Goal: Task Accomplishment & Management: Use online tool/utility

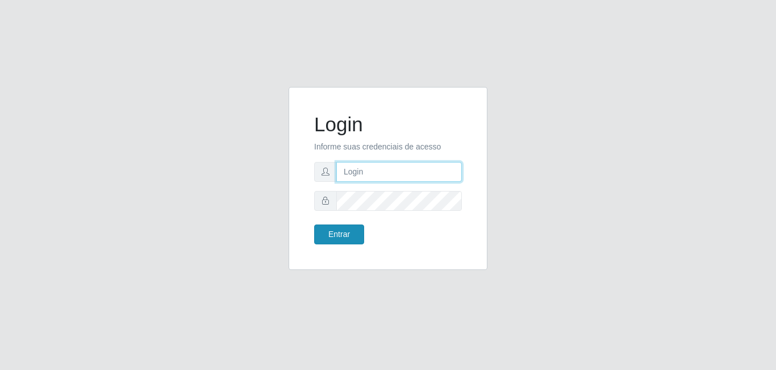
type input "[EMAIL_ADDRESS][DOMAIN_NAME]"
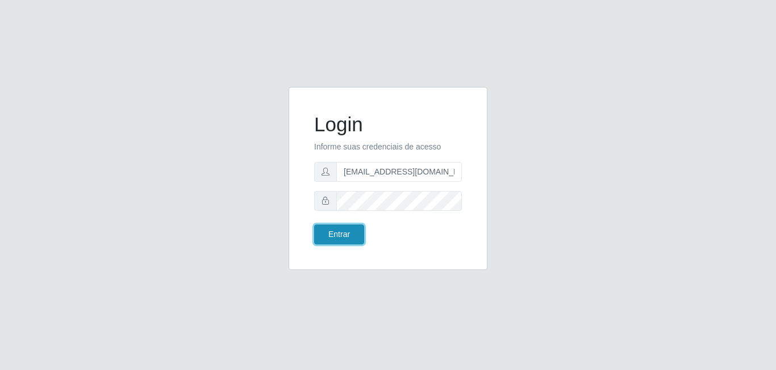
click at [336, 231] on button "Entrar" at bounding box center [339, 234] width 50 height 20
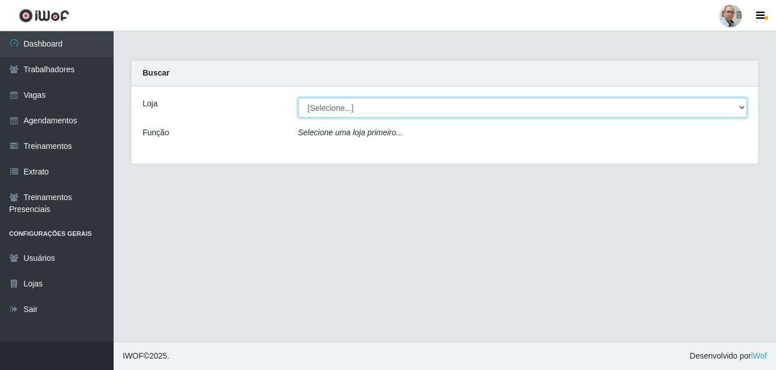
click at [403, 98] on select "[Selecione...] Mar Vermelho - Loja 04" at bounding box center [522, 108] width 449 height 20
select select "251"
click at [298, 98] on select "[Selecione...] Mar Vermelho - Loja 04" at bounding box center [522, 108] width 449 height 20
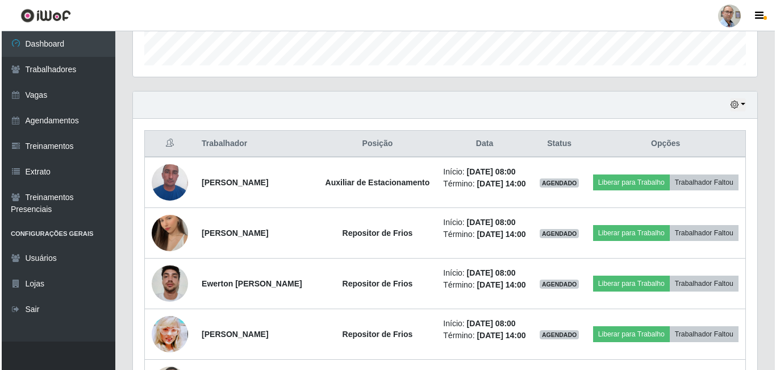
scroll to position [625, 0]
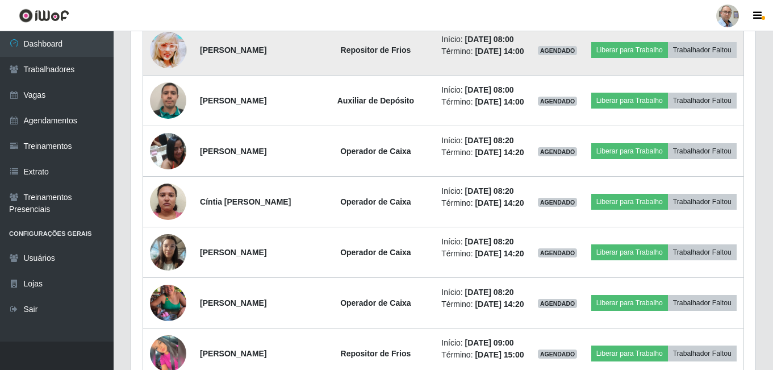
click at [159, 76] on img at bounding box center [168, 49] width 36 height 51
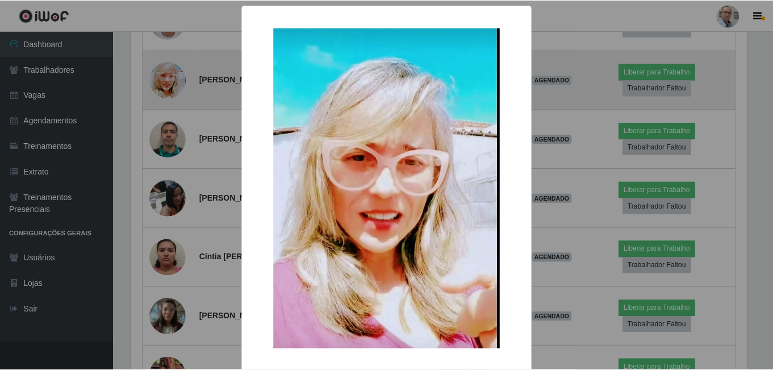
scroll to position [236, 619]
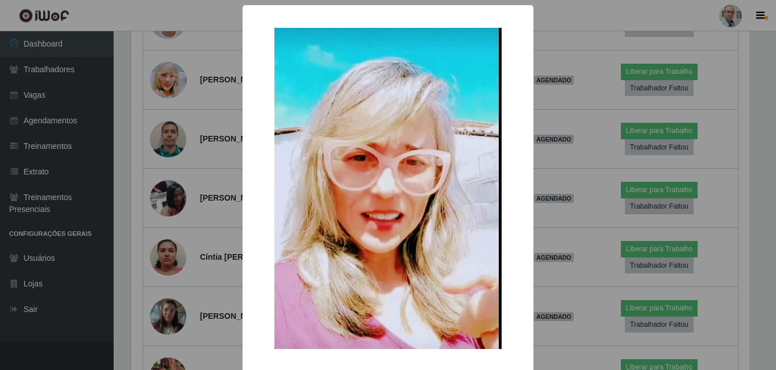
click at [207, 85] on div "× OK Cancel" at bounding box center [388, 185] width 776 height 370
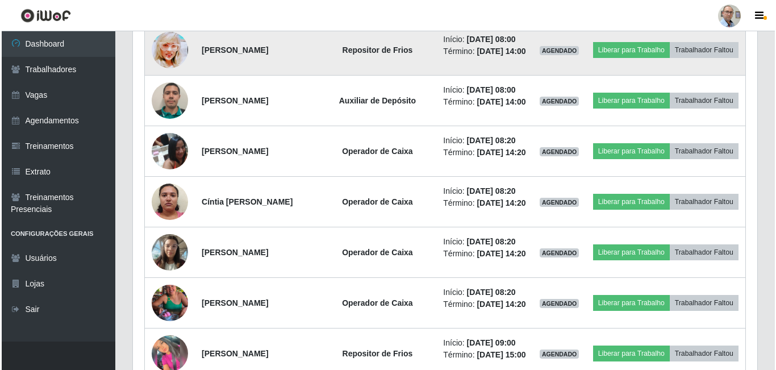
scroll to position [568, 0]
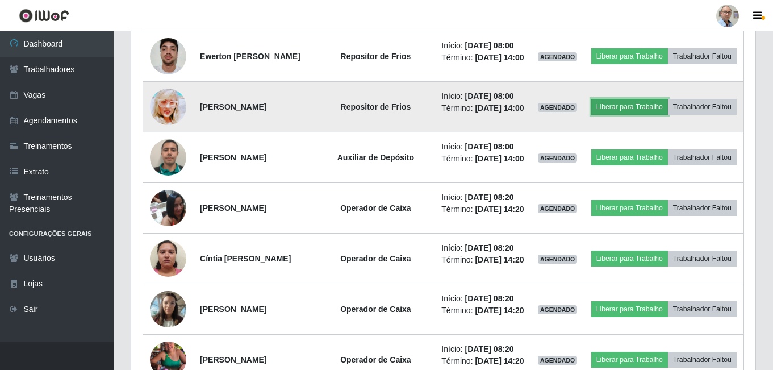
click at [665, 115] on button "Liberar para Trabalho" at bounding box center [629, 107] width 77 height 16
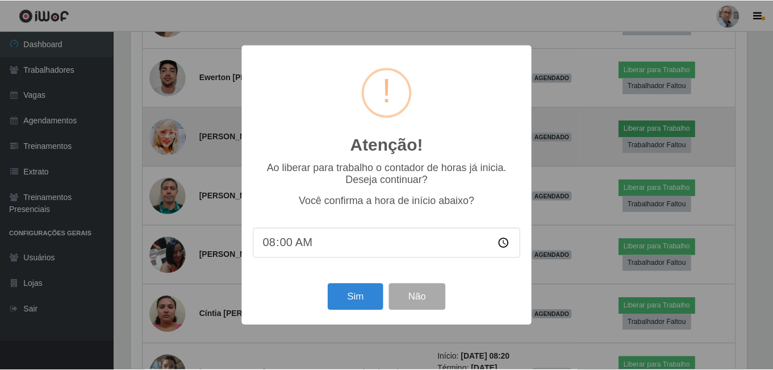
scroll to position [236, 619]
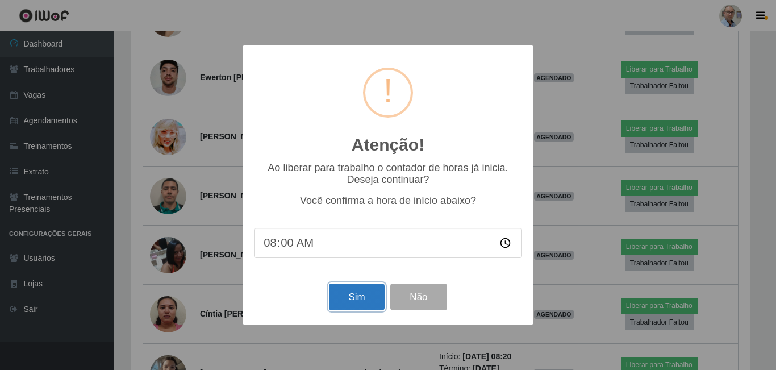
click at [352, 303] on button "Sim" at bounding box center [356, 297] width 55 height 27
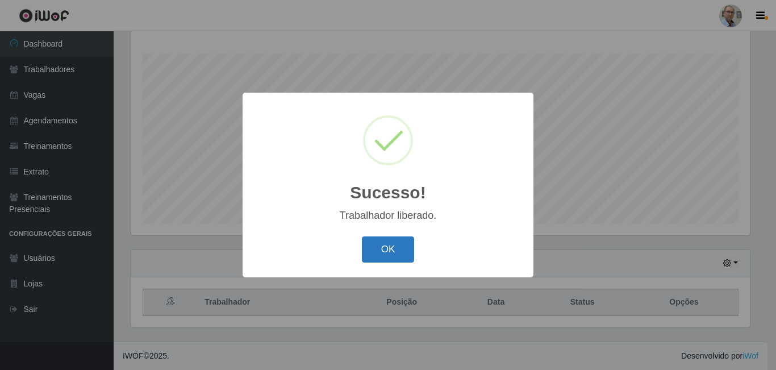
click at [386, 251] on button "OK" at bounding box center [388, 249] width 53 height 27
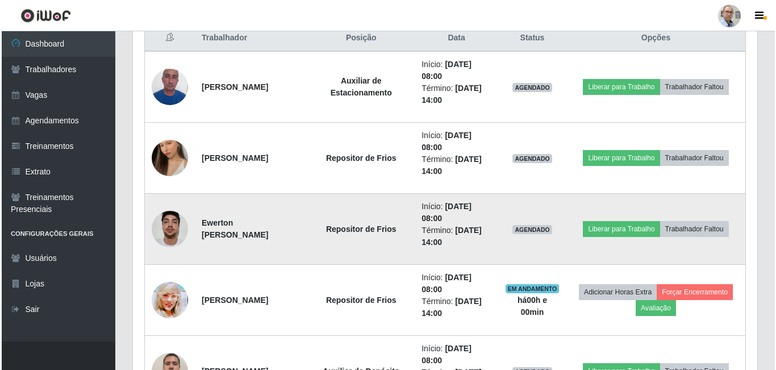
scroll to position [466, 0]
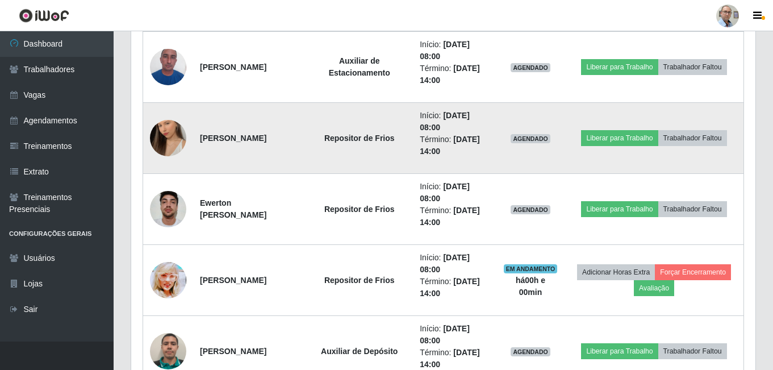
click at [156, 139] on img at bounding box center [168, 138] width 36 height 65
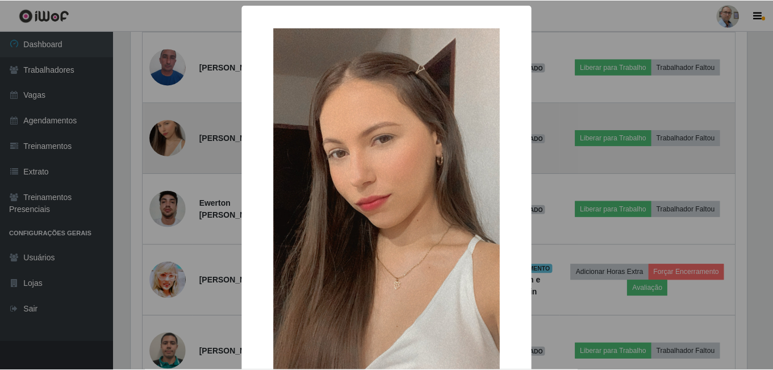
scroll to position [236, 619]
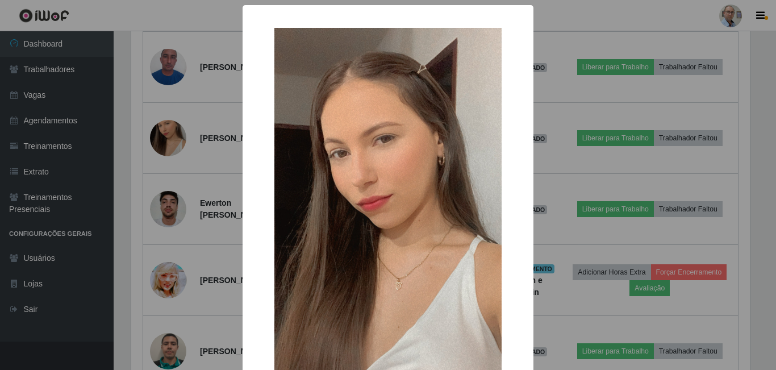
click at [194, 141] on div "× OK Cancel" at bounding box center [388, 185] width 776 height 370
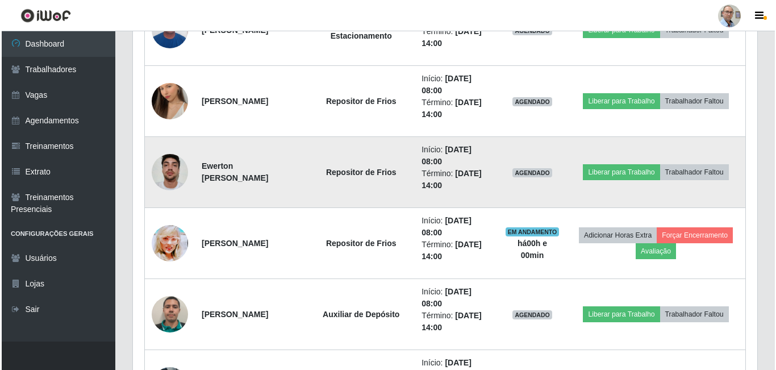
scroll to position [523, 0]
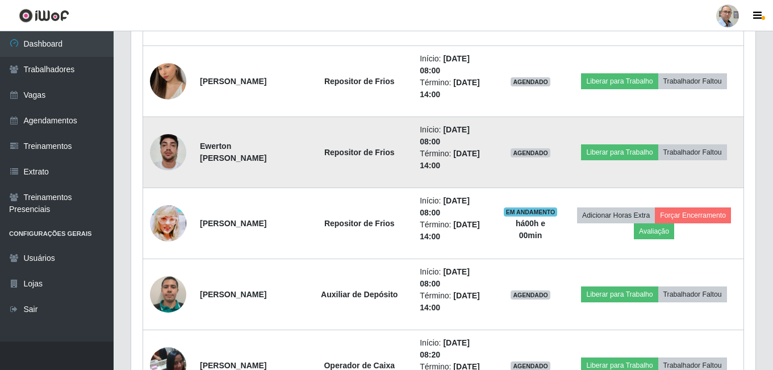
click at [173, 155] on img at bounding box center [168, 152] width 36 height 48
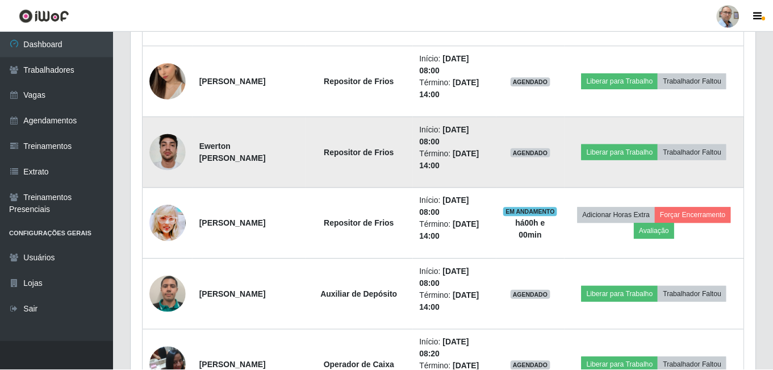
scroll to position [236, 619]
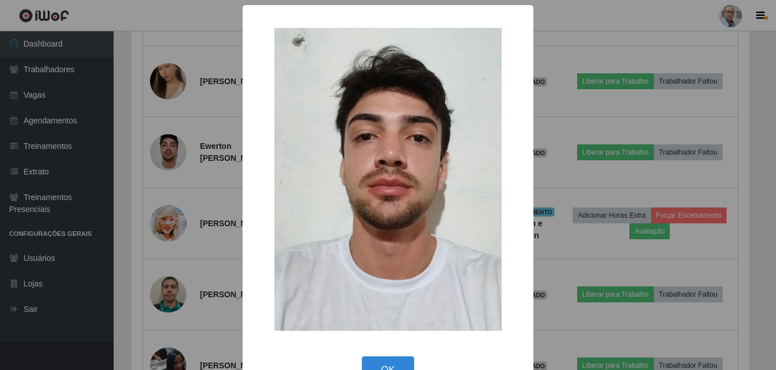
click at [226, 157] on div "× OK Cancel" at bounding box center [388, 185] width 776 height 370
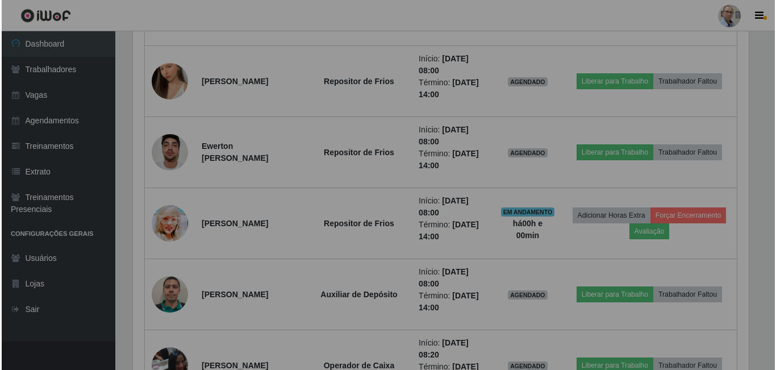
scroll to position [236, 624]
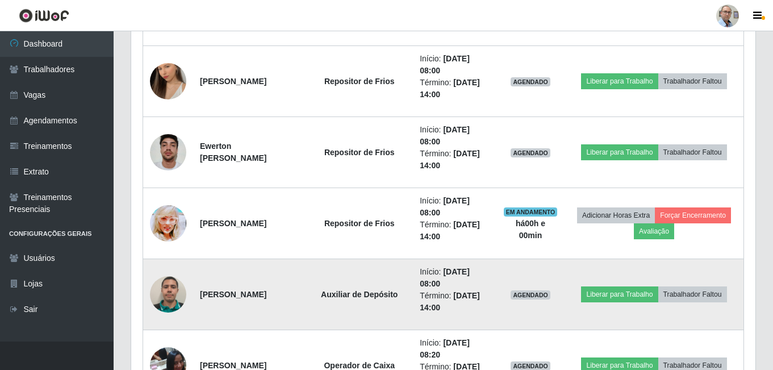
click at [157, 294] on img at bounding box center [168, 294] width 36 height 36
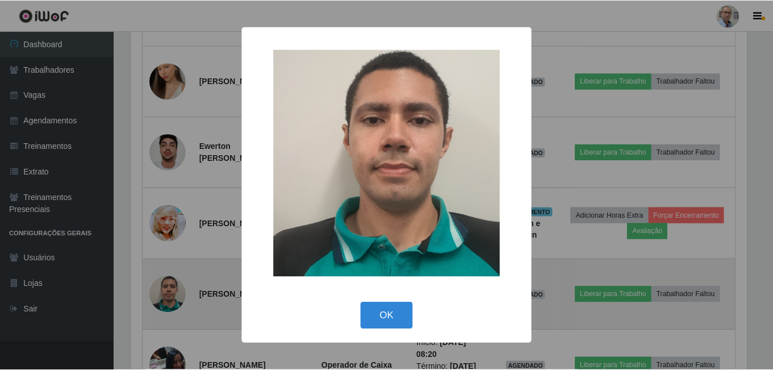
scroll to position [236, 619]
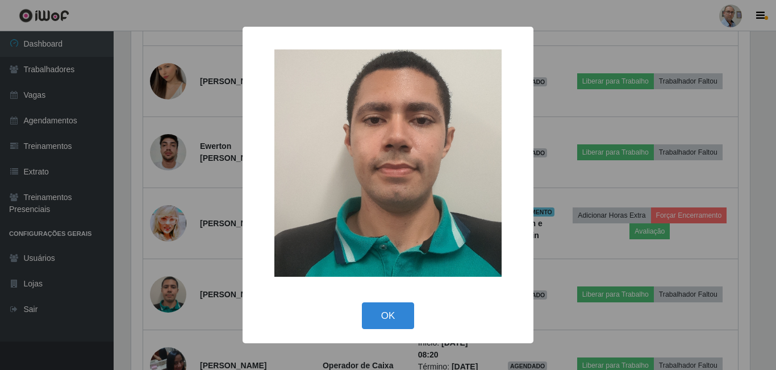
click at [205, 238] on div "× OK Cancel" at bounding box center [388, 185] width 776 height 370
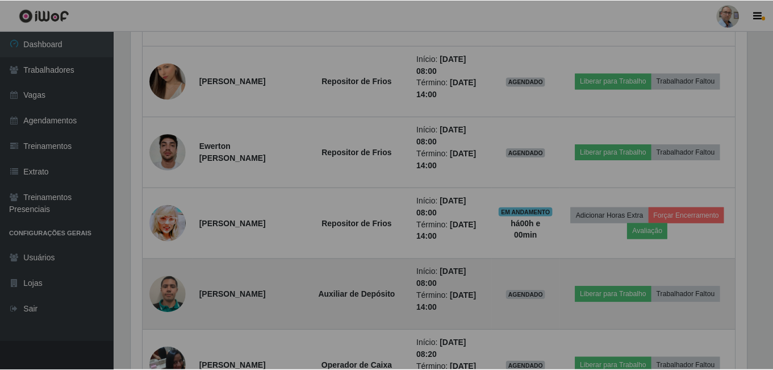
scroll to position [0, 0]
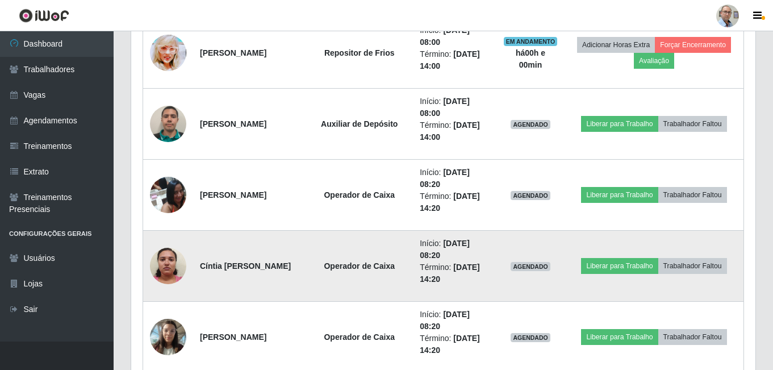
click at [170, 265] on img at bounding box center [168, 265] width 36 height 48
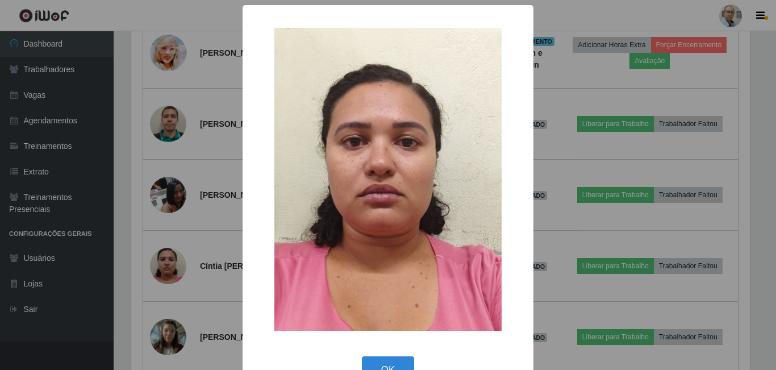
click at [206, 249] on div "× OK Cancel" at bounding box center [388, 185] width 776 height 370
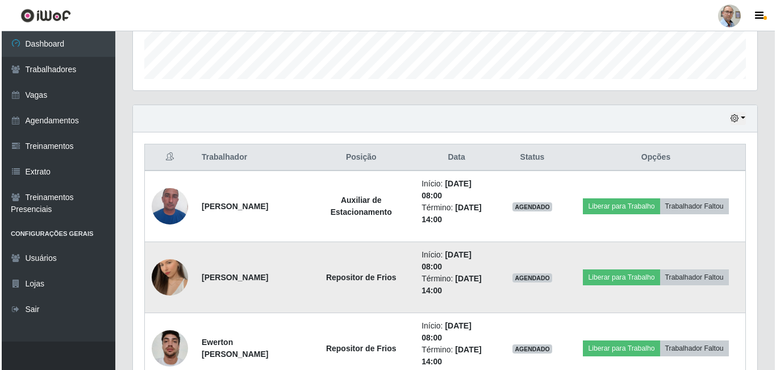
scroll to position [296, 0]
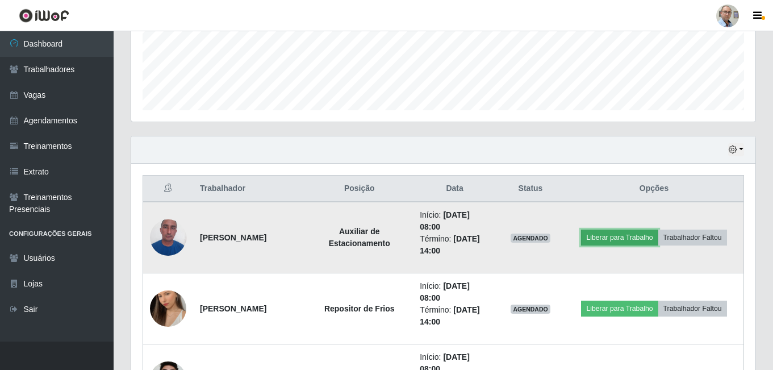
click at [626, 237] on button "Liberar para Trabalho" at bounding box center [619, 238] width 77 height 16
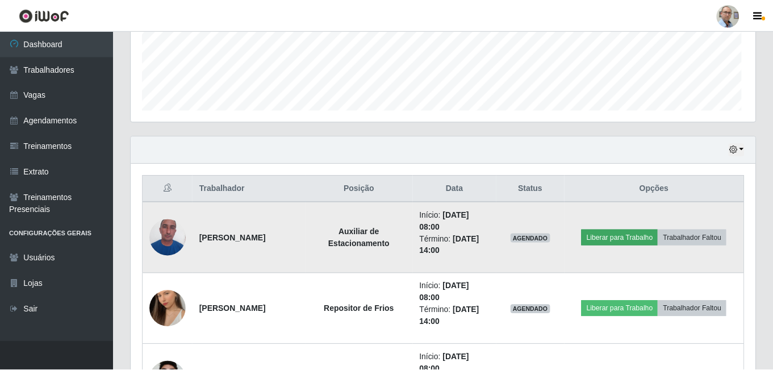
scroll to position [236, 619]
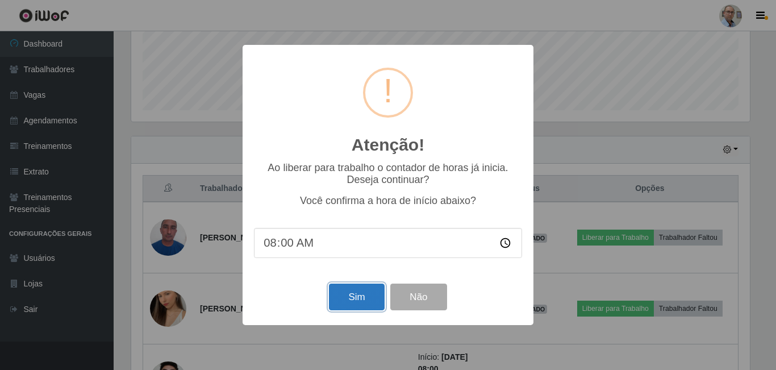
click at [351, 299] on button "Sim" at bounding box center [356, 297] width 55 height 27
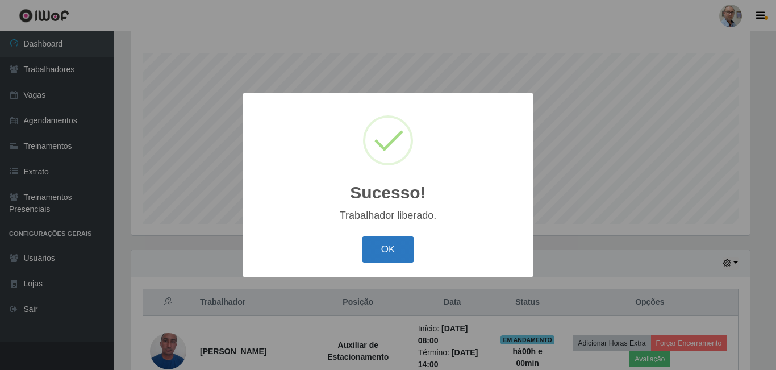
click at [380, 254] on button "OK" at bounding box center [388, 249] width 53 height 27
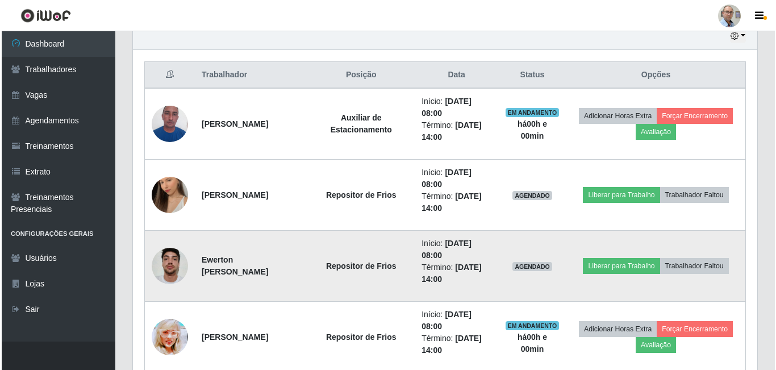
scroll to position [466, 0]
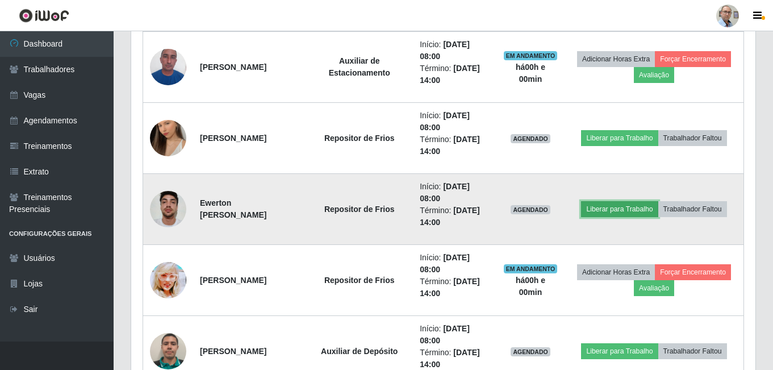
click at [610, 206] on button "Liberar para Trabalho" at bounding box center [619, 209] width 77 height 16
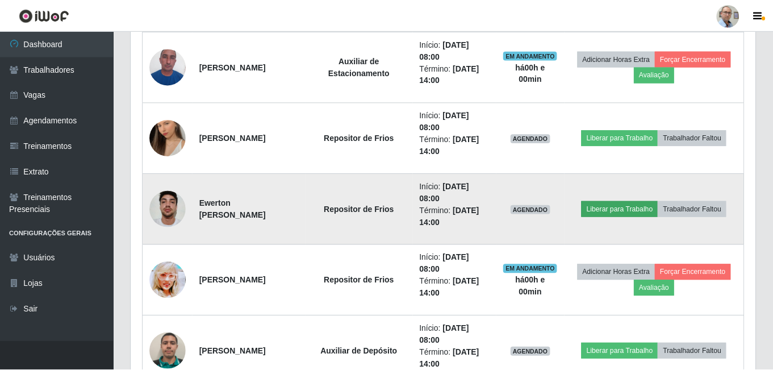
scroll to position [236, 619]
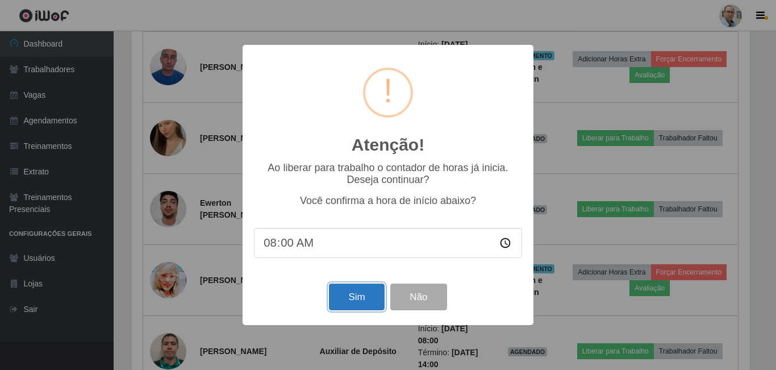
click at [355, 299] on button "Sim" at bounding box center [356, 297] width 55 height 27
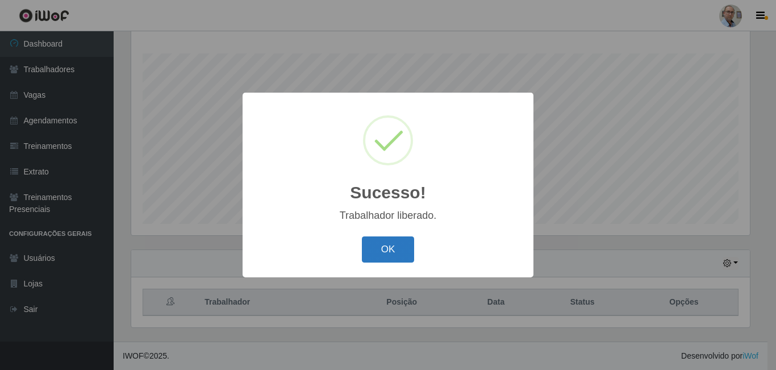
click at [386, 255] on button "OK" at bounding box center [388, 249] width 53 height 27
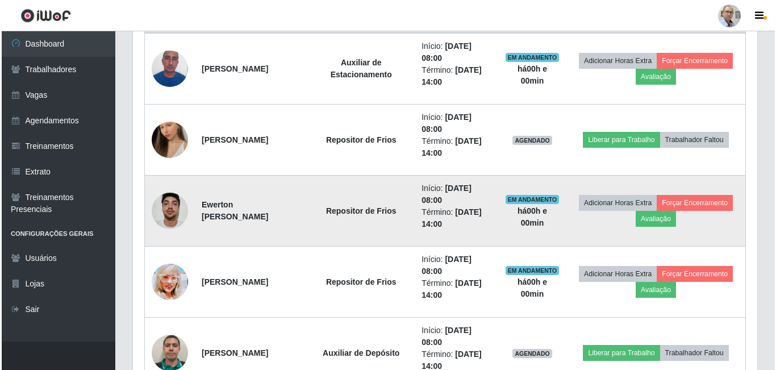
scroll to position [410, 0]
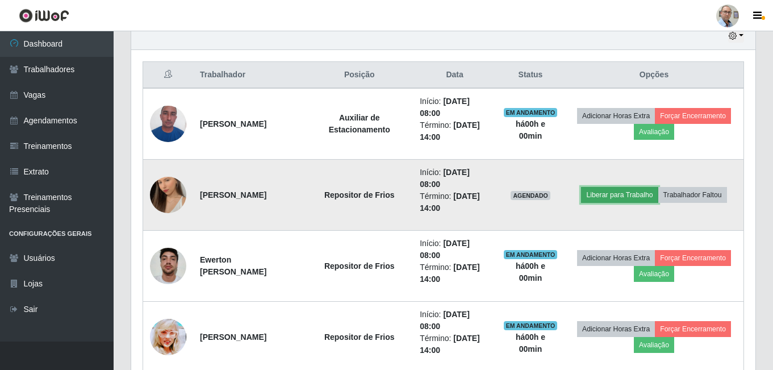
click at [601, 195] on button "Liberar para Trabalho" at bounding box center [619, 195] width 77 height 16
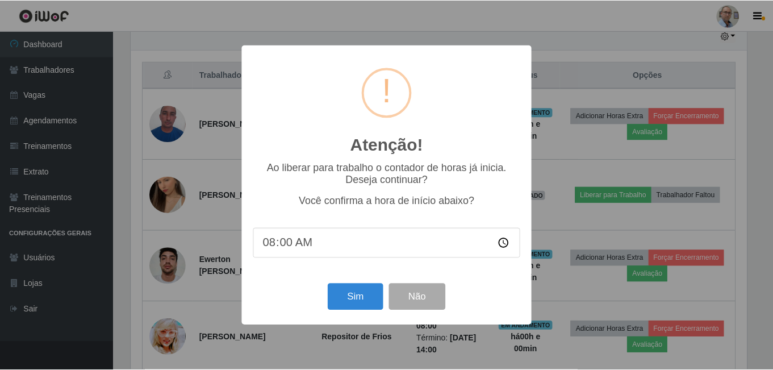
scroll to position [236, 619]
click at [341, 298] on button "Sim" at bounding box center [356, 297] width 55 height 27
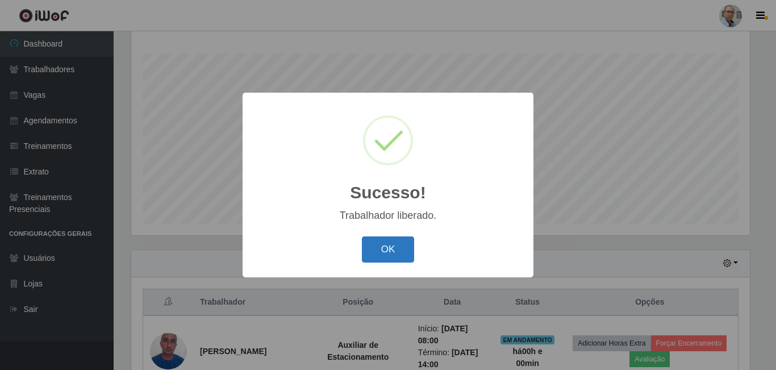
click at [395, 251] on button "OK" at bounding box center [388, 249] width 53 height 27
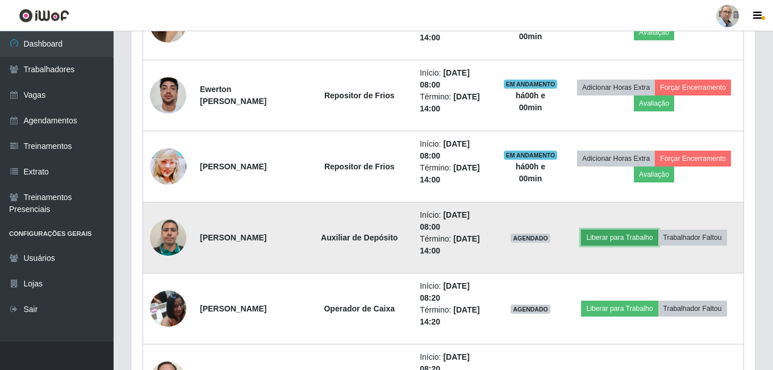
click at [613, 235] on button "Liberar para Trabalho" at bounding box center [619, 238] width 77 height 16
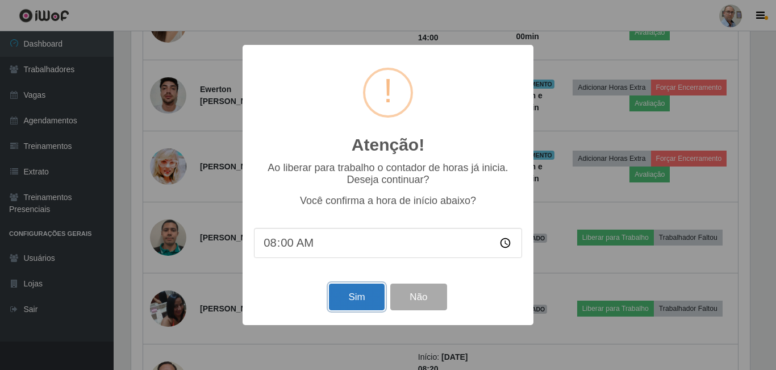
click at [345, 301] on button "Sim" at bounding box center [356, 297] width 55 height 27
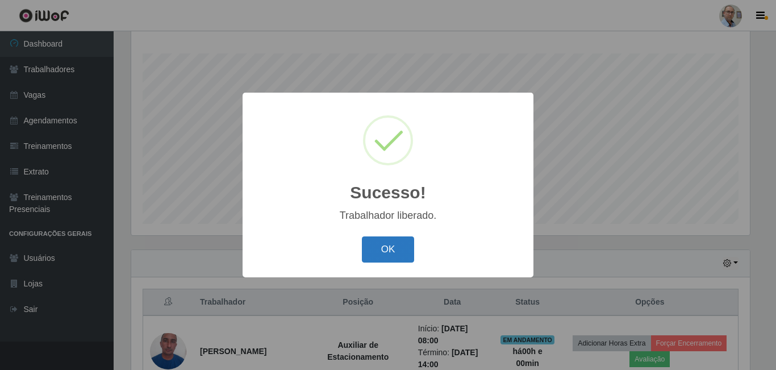
click at [377, 245] on button "OK" at bounding box center [388, 249] width 53 height 27
